Goal: Check status: Check status

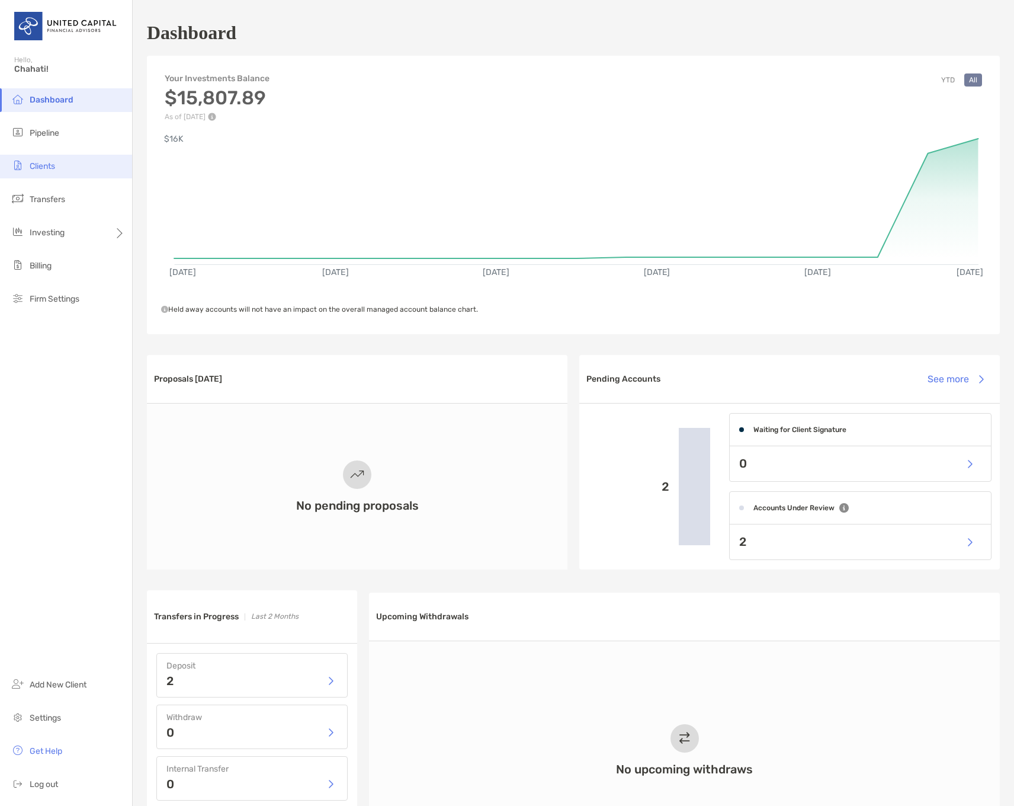
click at [47, 173] on li "Clients" at bounding box center [66, 167] width 132 height 24
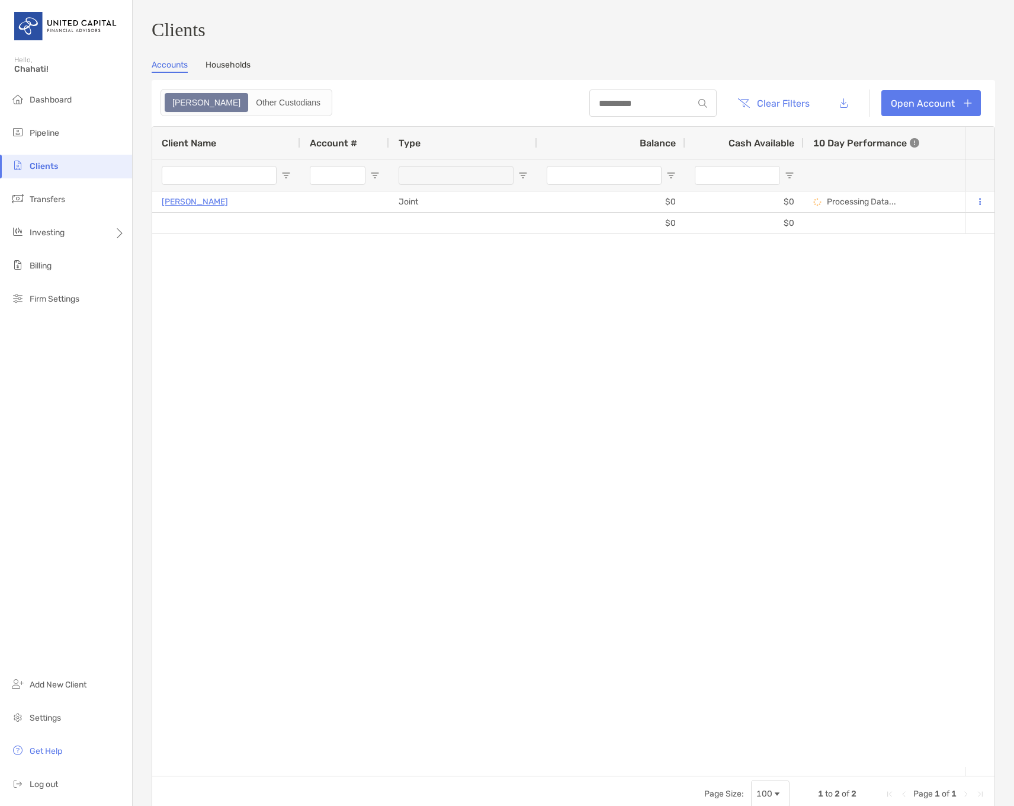
click at [47, 163] on span "Clients" at bounding box center [44, 166] width 28 height 10
click at [49, 101] on span "Dashboard" at bounding box center [51, 100] width 42 height 10
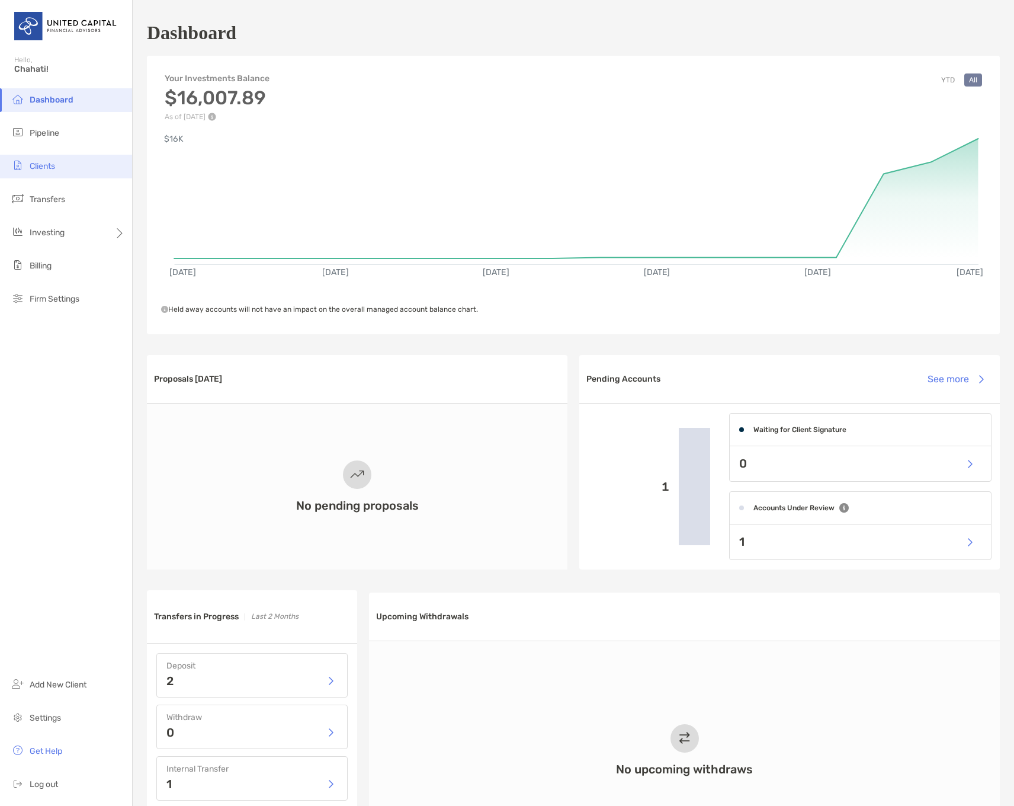
click at [53, 168] on span "Clients" at bounding box center [42, 166] width 25 height 10
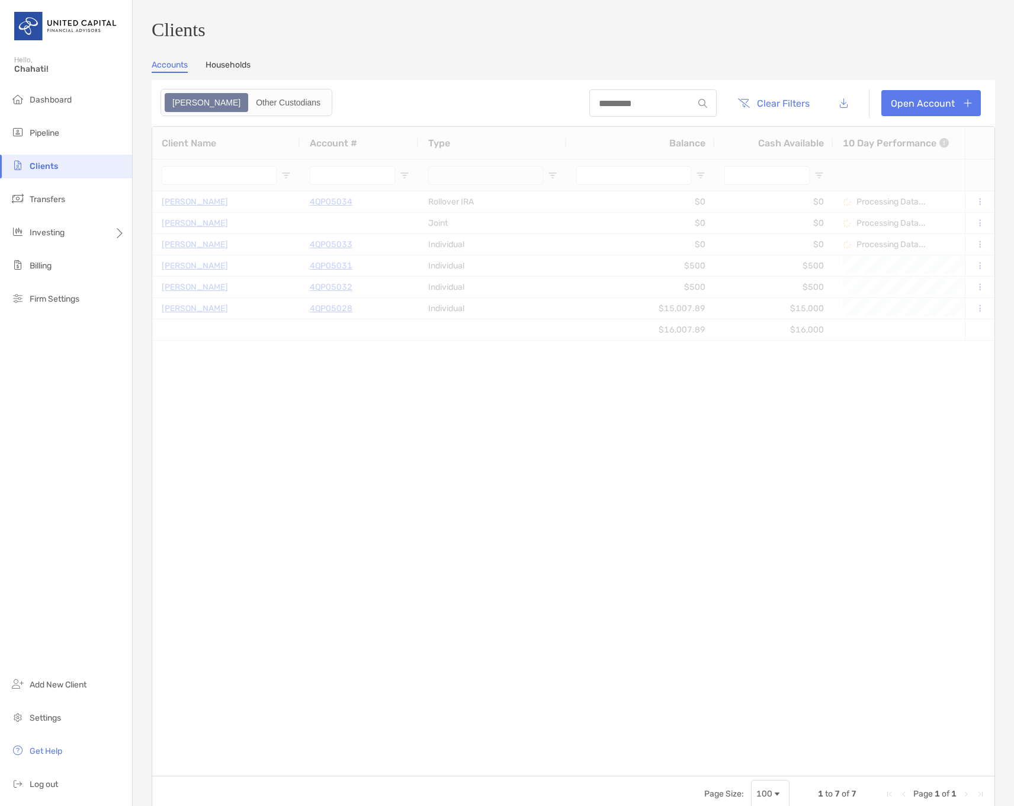
type input "**********"
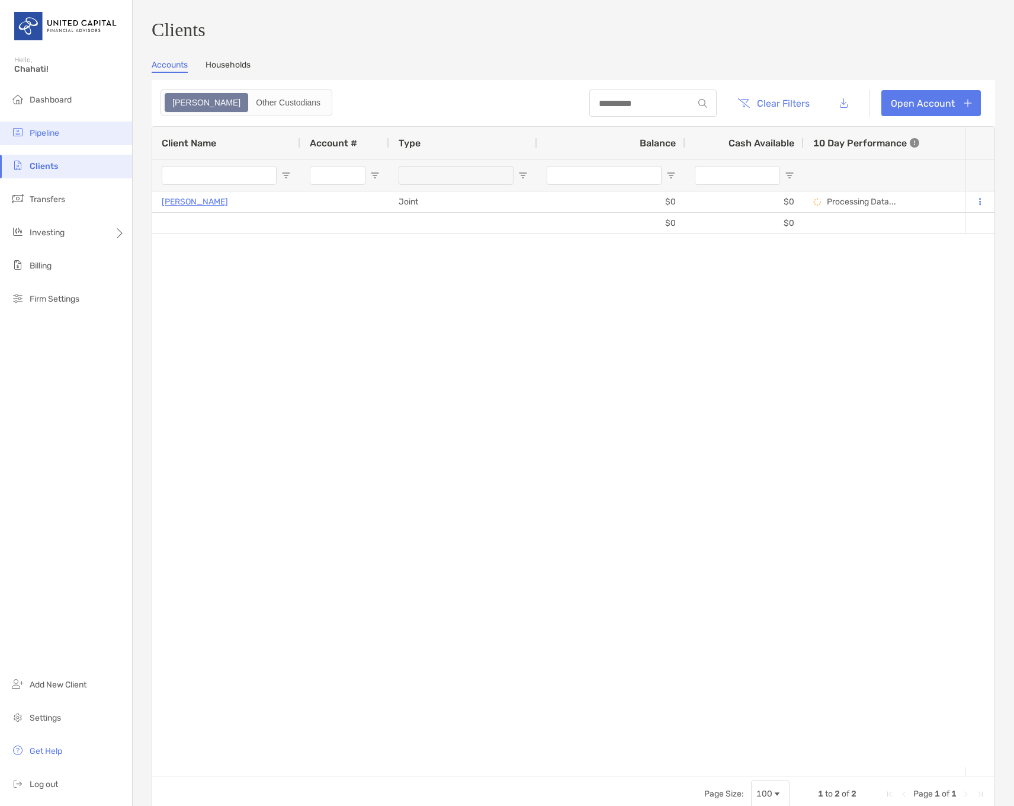
click at [52, 132] on span "Pipeline" at bounding box center [45, 133] width 30 height 10
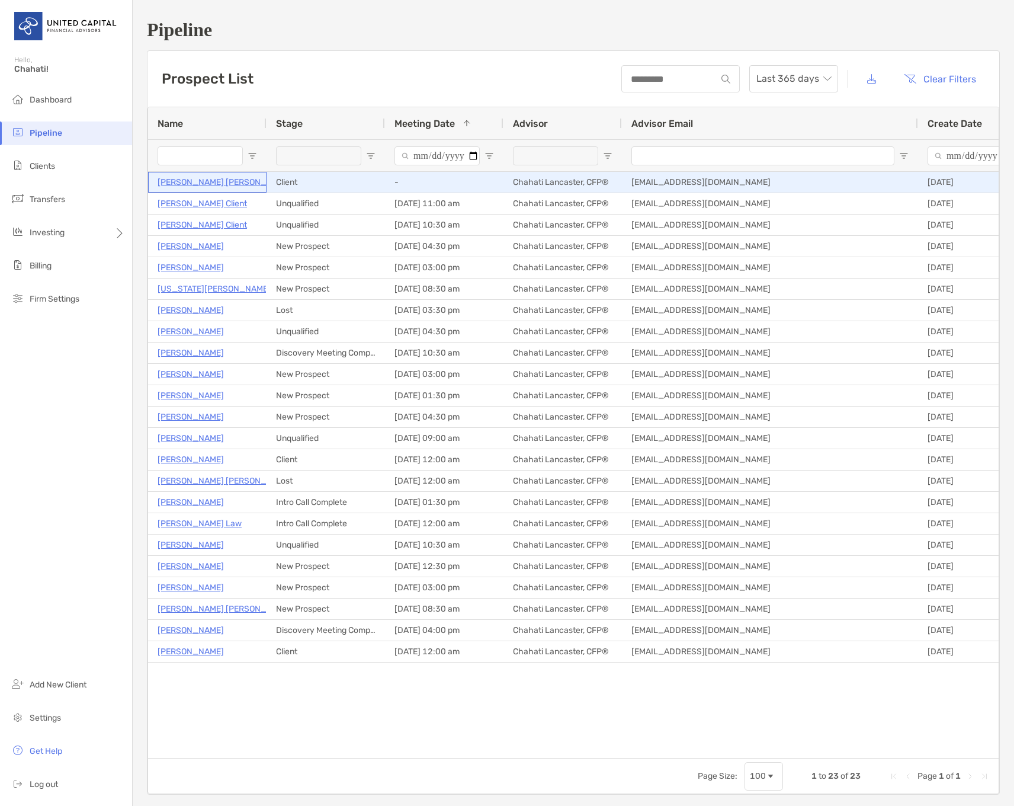
click at [189, 183] on p "Jodi Matsuo Leslie" at bounding box center [225, 182] width 134 height 15
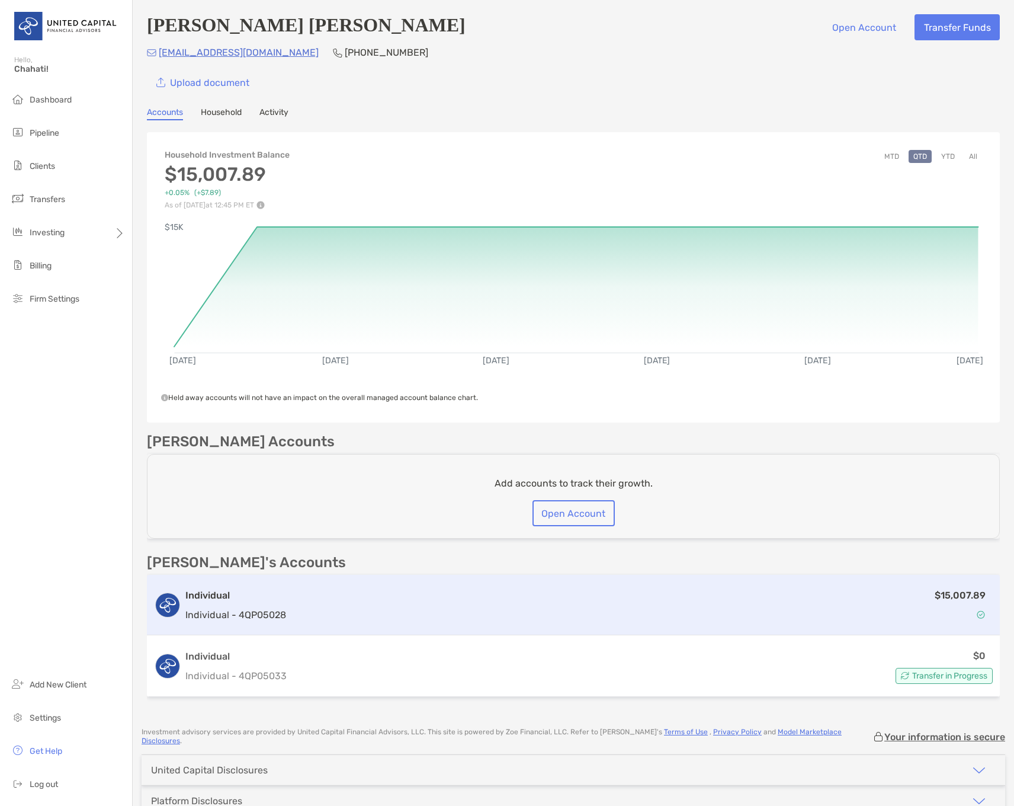
click at [647, 607] on div "$15,007.89" at bounding box center [642, 605] width 702 height 34
